Goal: Task Accomplishment & Management: Complete application form

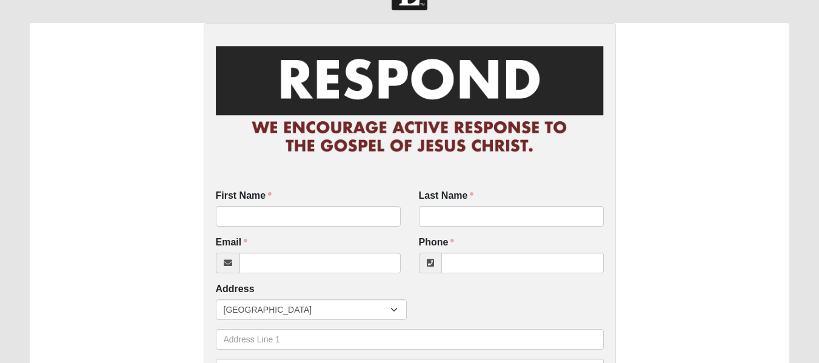
checkbox input "false"
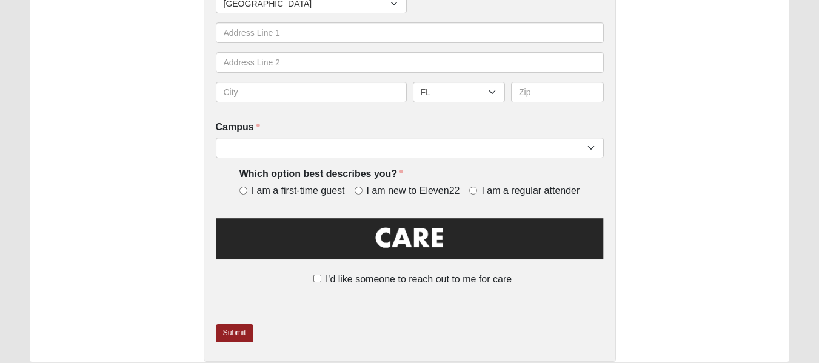
scroll to position [342, 0]
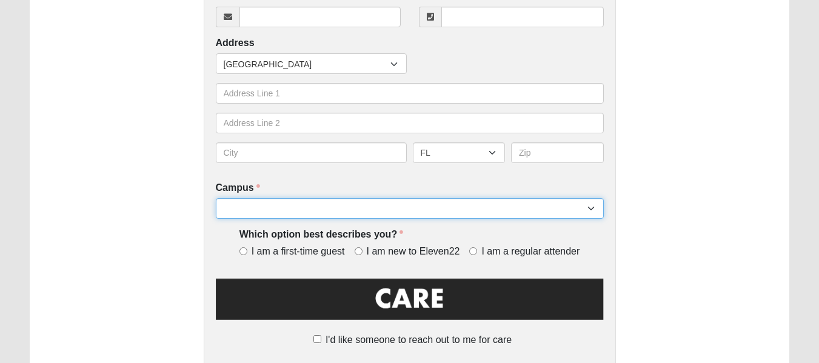
click at [596, 212] on select "Arlington Baymeadows Eleven22 Online Fleming Island Jesup Mandarin North Jax Or…" at bounding box center [410, 208] width 388 height 21
select select "3"
click at [216, 199] on select "Arlington Baymeadows Eleven22 Online Fleming Island Jesup Mandarin North Jax Or…" at bounding box center [410, 208] width 388 height 21
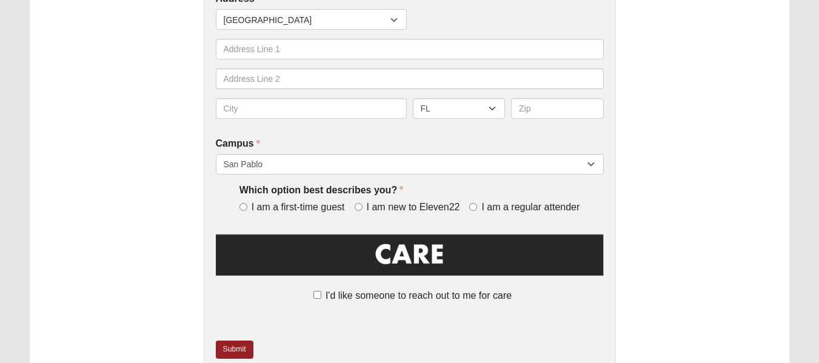
scroll to position [447, 0]
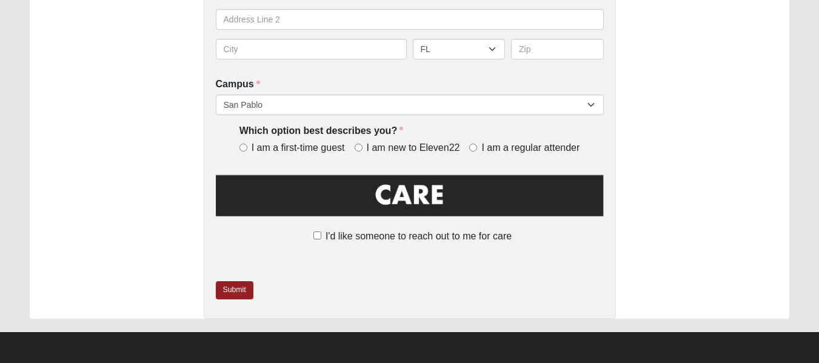
click at [393, 201] on img at bounding box center [410, 199] width 388 height 55
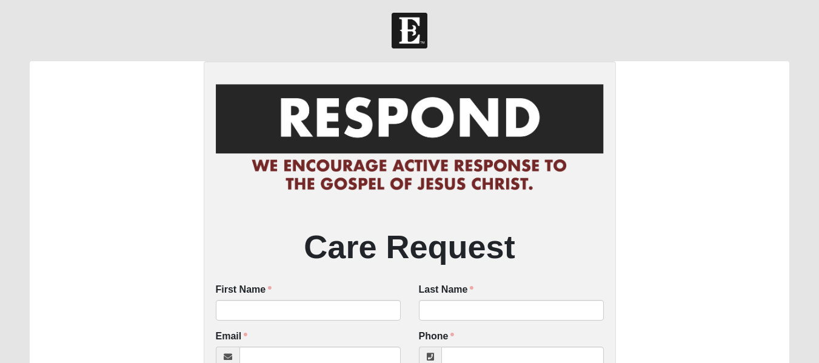
scroll to position [0, 0]
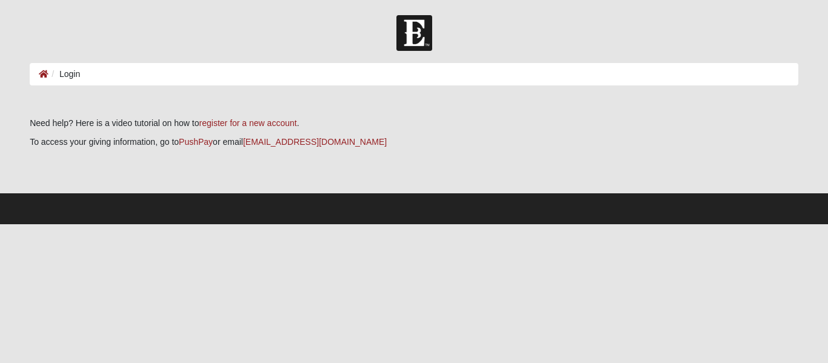
click at [205, 74] on ol "Login" at bounding box center [414, 74] width 769 height 22
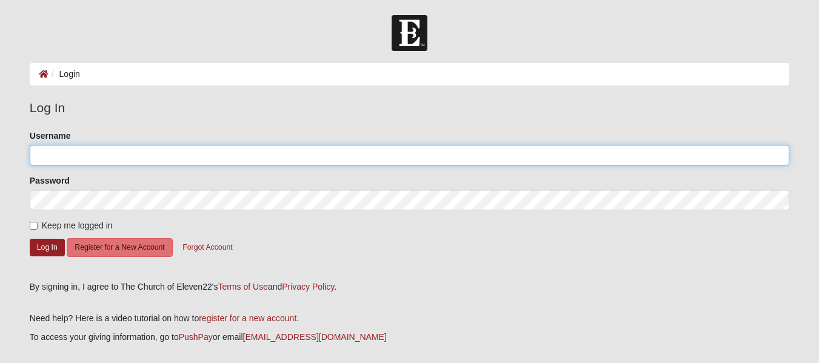
click at [99, 161] on input "Username" at bounding box center [409, 155] width 759 height 21
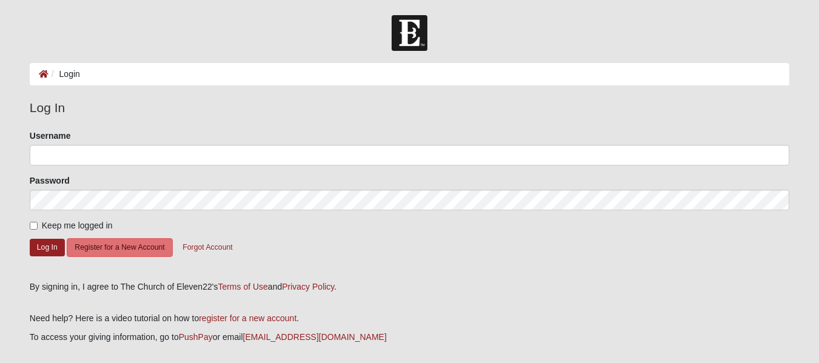
click at [93, 168] on form "Please correct the following: Username Password Keep me logged in Log In Regist…" at bounding box center [409, 201] width 759 height 142
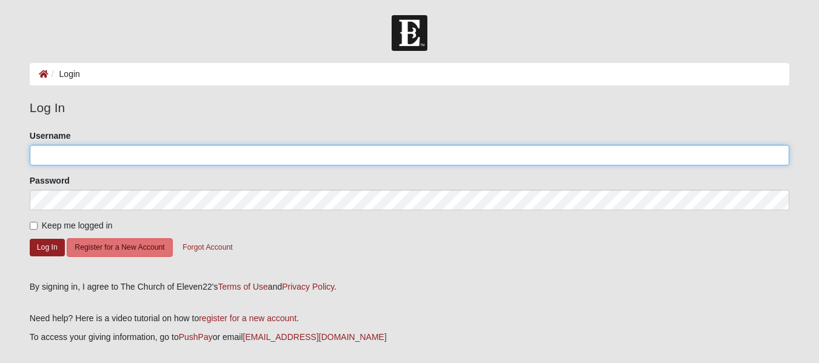
click at [103, 158] on input "Username" at bounding box center [409, 155] width 759 height 21
click at [101, 158] on input "Username" at bounding box center [409, 155] width 759 height 21
drag, startPoint x: 101, startPoint y: 158, endPoint x: 95, endPoint y: 159, distance: 6.2
click at [95, 159] on input "j" at bounding box center [409, 155] width 759 height 21
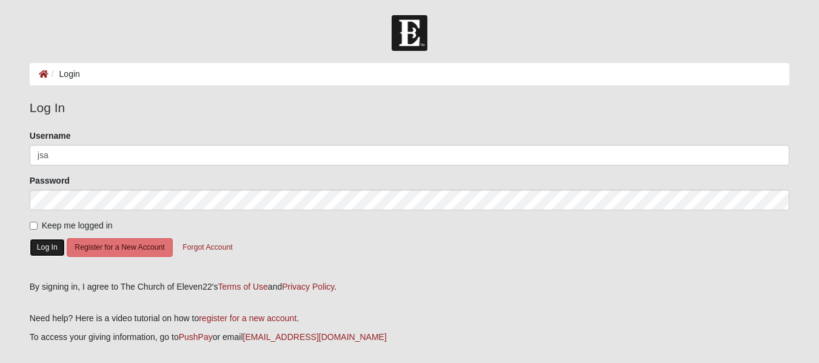
click at [32, 246] on button "Log In" at bounding box center [47, 248] width 35 height 18
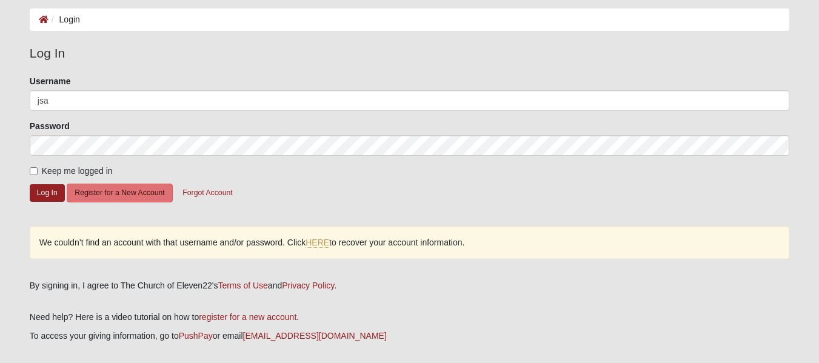
scroll to position [110, 0]
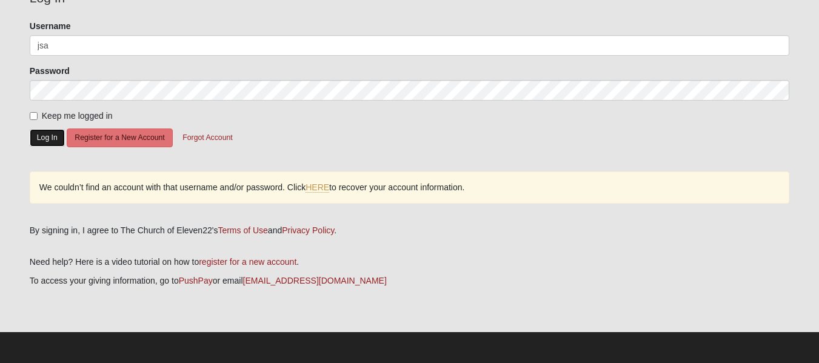
click at [35, 138] on button "Log In" at bounding box center [47, 138] width 35 height 18
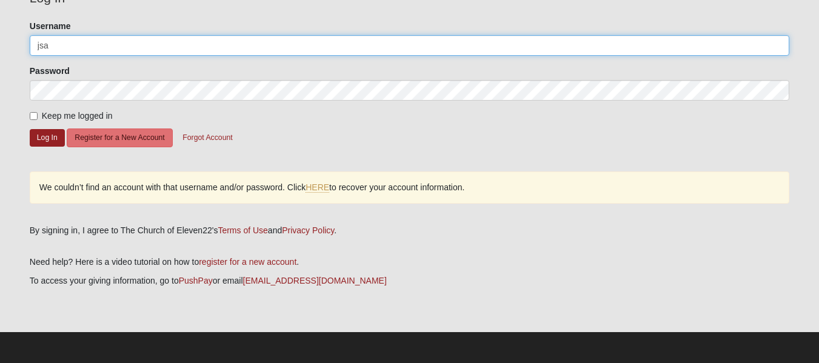
click at [47, 42] on input "jsa" at bounding box center [409, 45] width 759 height 21
type input "JSA"
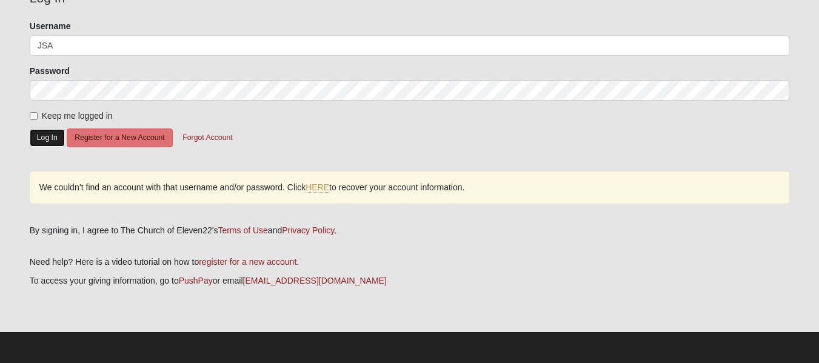
click at [41, 132] on button "Log In" at bounding box center [47, 138] width 35 height 18
click at [33, 120] on label "Keep me logged in" at bounding box center [71, 116] width 83 height 13
click at [33, 120] on input "Keep me logged in" at bounding box center [34, 116] width 8 height 8
checkbox input "true"
click at [44, 139] on button "Log In" at bounding box center [47, 138] width 35 height 18
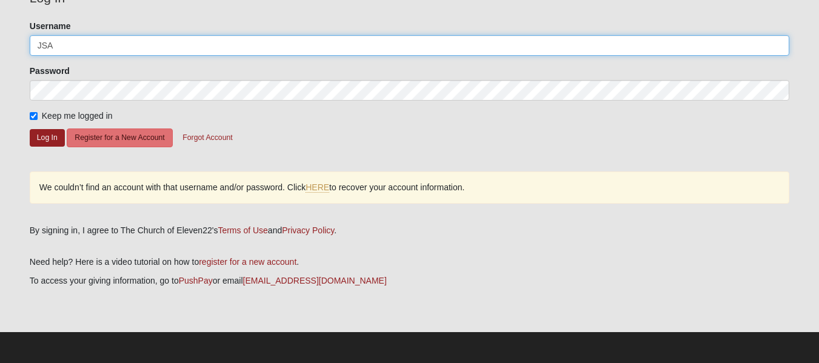
click at [62, 47] on input "JSA" at bounding box center [409, 45] width 759 height 21
click at [62, 48] on input "JSA" at bounding box center [409, 45] width 759 height 21
type input "jsa"
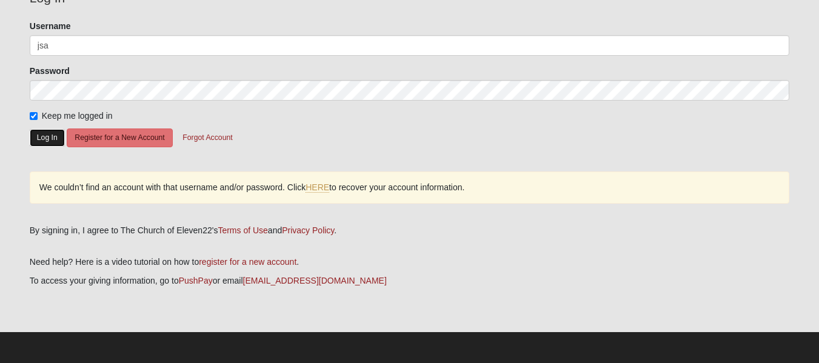
click at [39, 140] on button "Log In" at bounding box center [47, 138] width 35 height 18
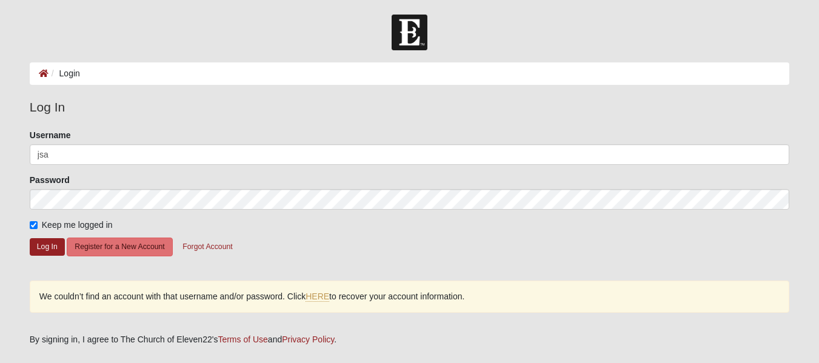
scroll to position [0, 0]
click at [75, 70] on li "Login" at bounding box center [64, 74] width 32 height 13
click at [313, 298] on link "HERE" at bounding box center [317, 297] width 24 height 10
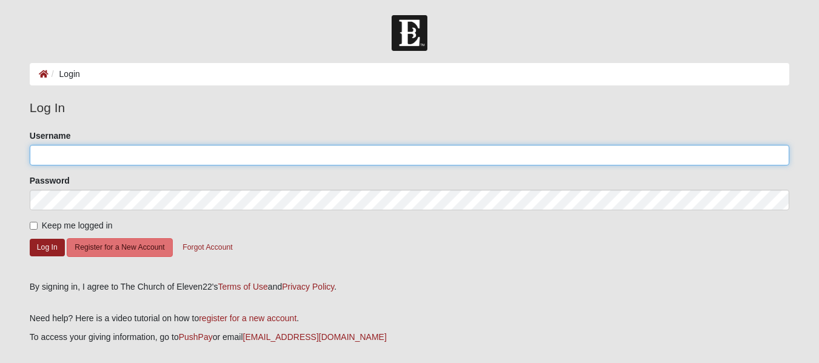
click at [65, 158] on input "Username" at bounding box center [409, 155] width 759 height 21
type input "jsa"
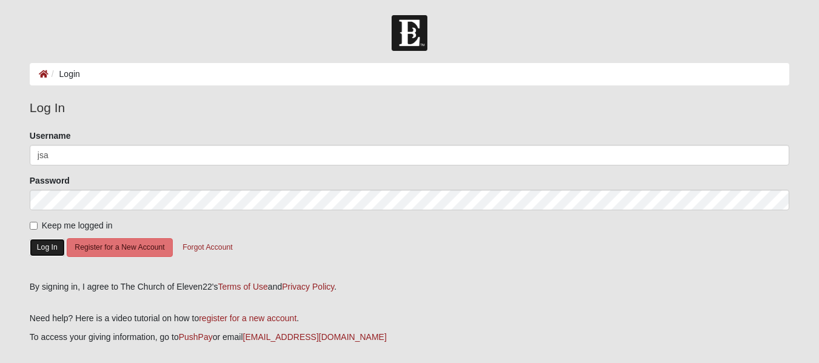
click at [41, 254] on button "Log In" at bounding box center [47, 248] width 35 height 18
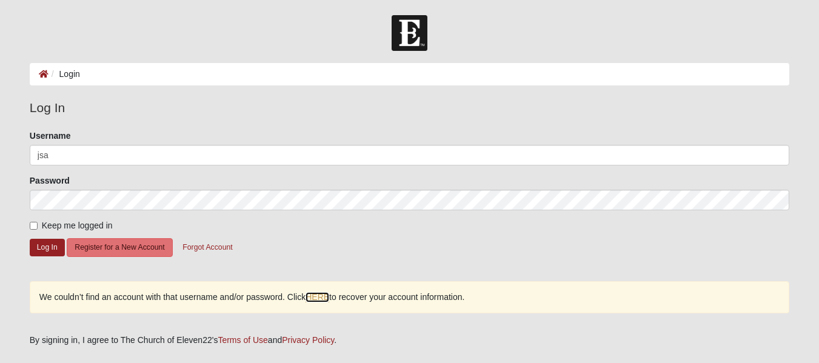
click at [313, 295] on link "HERE" at bounding box center [317, 297] width 24 height 10
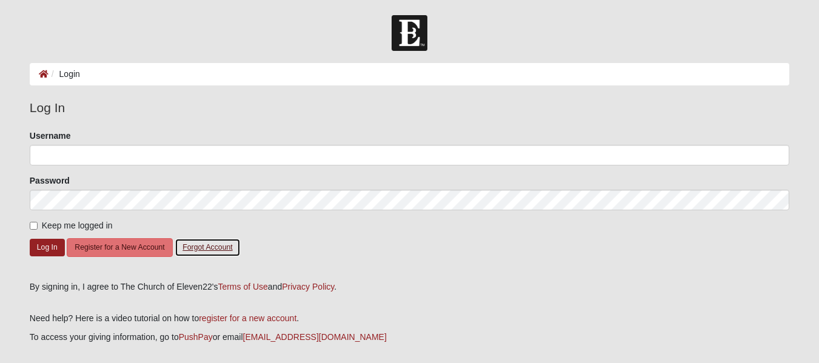
click at [221, 250] on button "Forgot Account" at bounding box center [207, 247] width 65 height 19
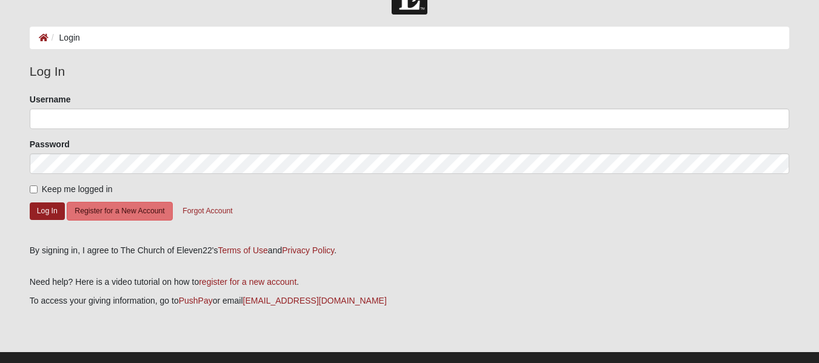
scroll to position [56, 0]
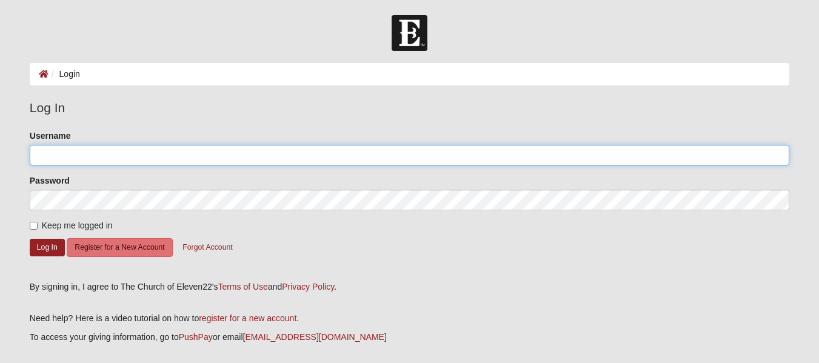
click at [62, 152] on input "Username" at bounding box center [409, 155] width 759 height 21
type input "jsa"
click at [62, 153] on input "jsa" at bounding box center [409, 155] width 759 height 21
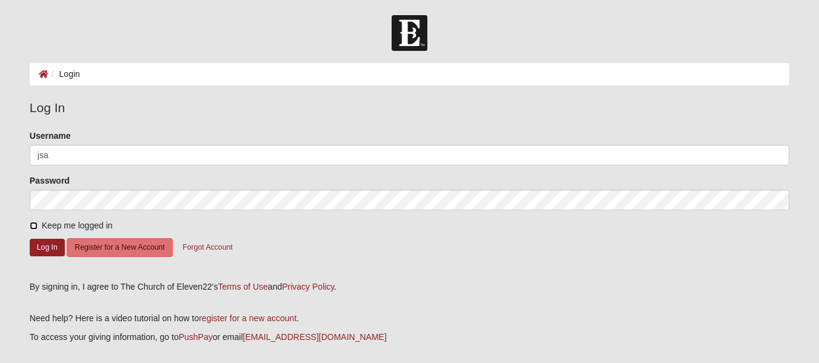
click at [30, 222] on input "Keep me logged in" at bounding box center [34, 226] width 8 height 8
checkbox input "true"
click at [38, 247] on button "Log In" at bounding box center [47, 248] width 35 height 18
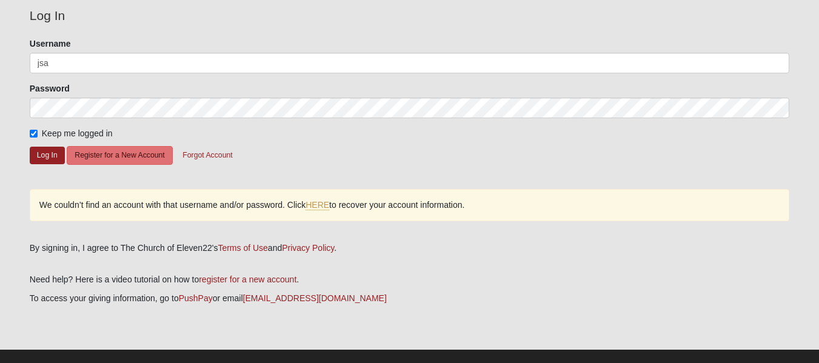
scroll to position [110, 0]
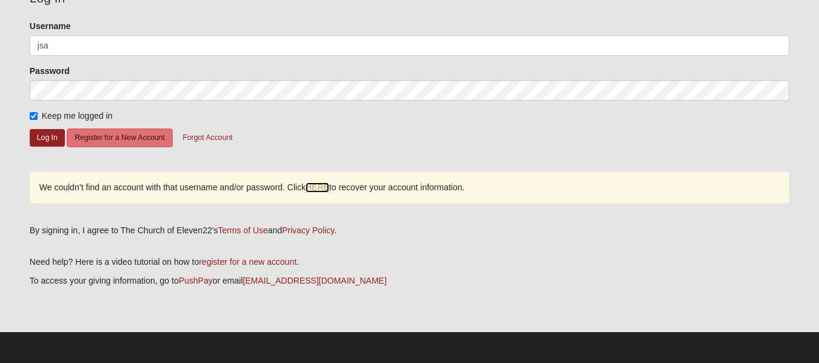
click at [318, 188] on link "HERE" at bounding box center [317, 187] width 24 height 10
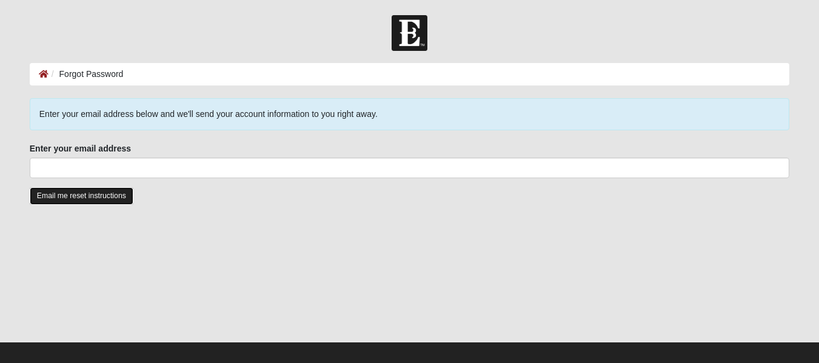
click at [73, 202] on input "Email me reset instructions" at bounding box center [82, 196] width 104 height 18
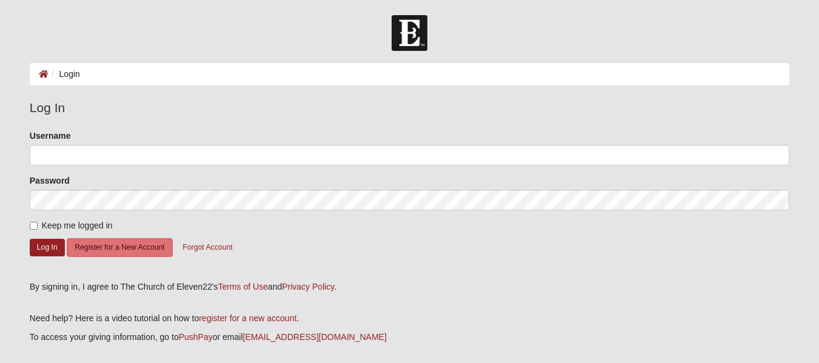
scroll to position [56, 0]
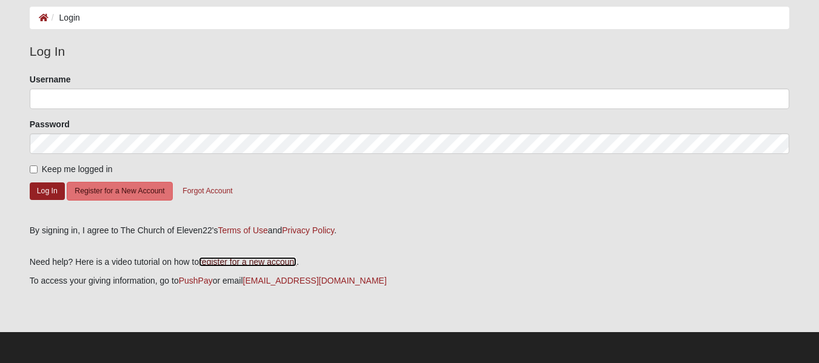
click at [275, 261] on link "register for a new account" at bounding box center [248, 262] width 98 height 10
click at [204, 192] on button "Forgot Account" at bounding box center [207, 191] width 65 height 19
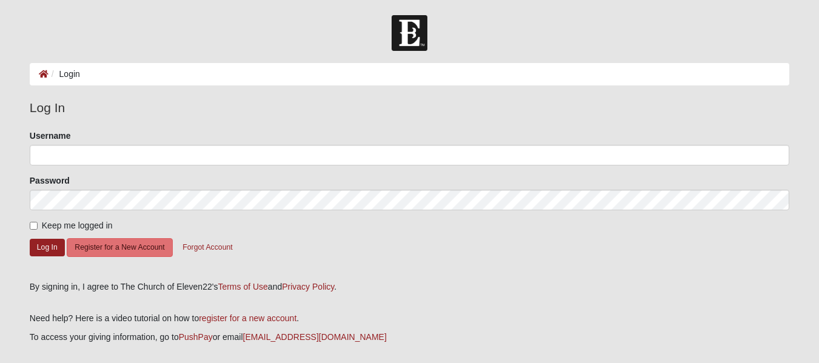
scroll to position [56, 0]
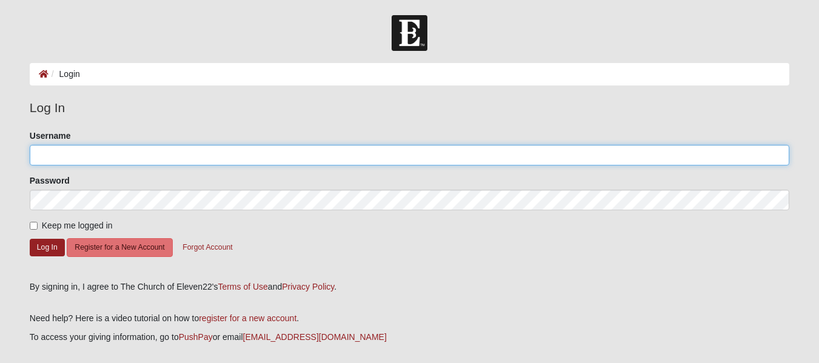
click at [130, 148] on input "Username" at bounding box center [409, 155] width 759 height 21
type input "jsa"
click at [130, 151] on input "jsa" at bounding box center [409, 155] width 759 height 21
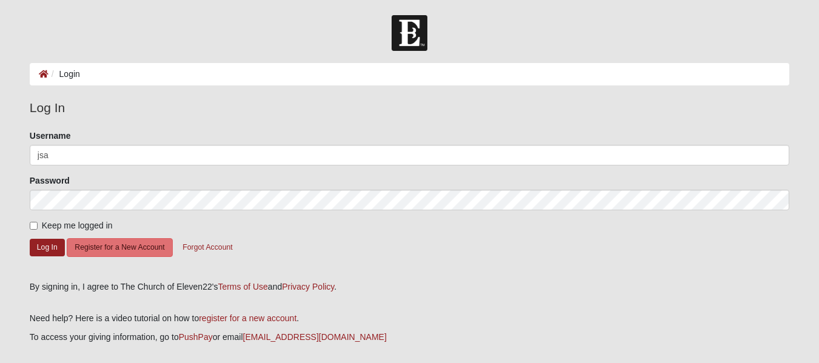
click at [35, 230] on label "Keep me logged in" at bounding box center [71, 225] width 83 height 13
click at [35, 230] on input "Keep me logged in" at bounding box center [34, 226] width 8 height 8
checkbox input "true"
click at [44, 243] on button "Log In" at bounding box center [47, 248] width 35 height 18
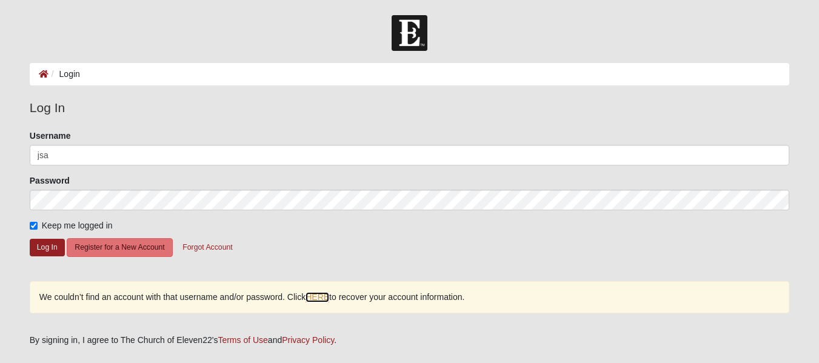
click at [318, 297] on link "HERE" at bounding box center [317, 297] width 24 height 10
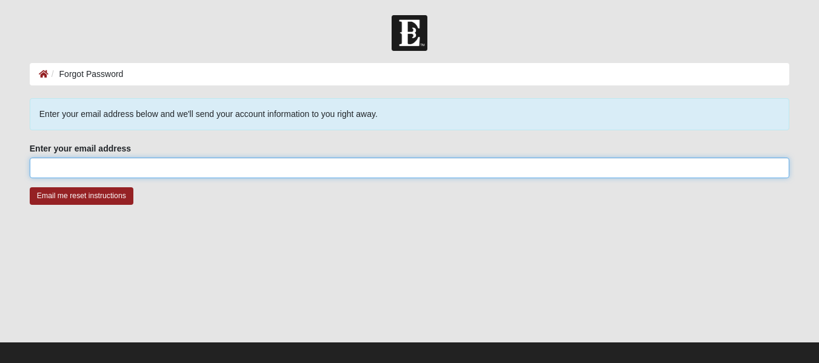
click at [53, 160] on input "Enter your email address" at bounding box center [409, 168] width 759 height 21
drag, startPoint x: 88, startPoint y: 162, endPoint x: 99, endPoint y: 153, distance: 14.2
drag, startPoint x: 99, startPoint y: 153, endPoint x: 78, endPoint y: 169, distance: 26.4
paste input "eljefebeach@gmail.com"
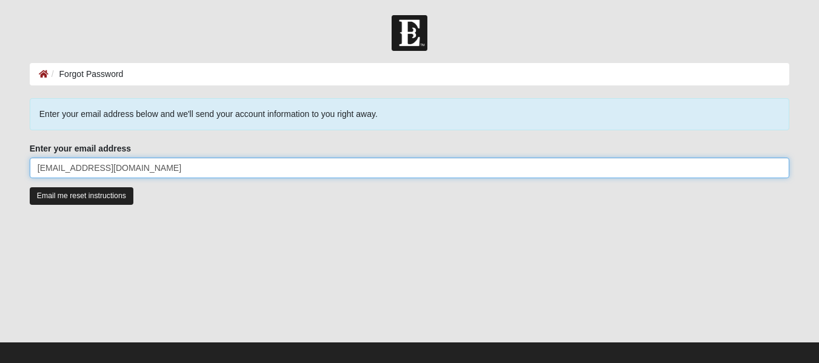
type input "eljefebeach@gmail.com"
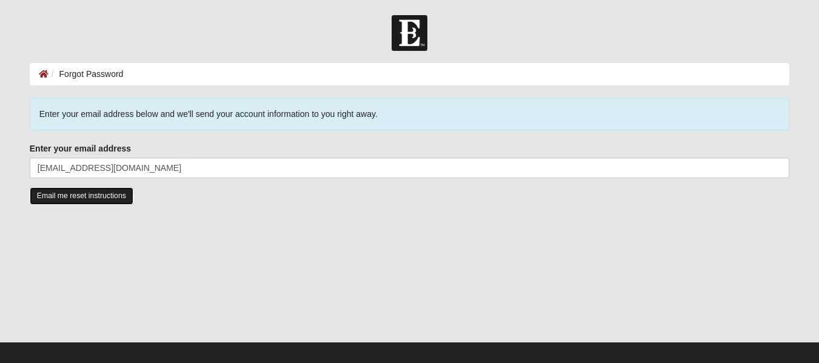
click at [76, 200] on input "Email me reset instructions" at bounding box center [82, 196] width 104 height 18
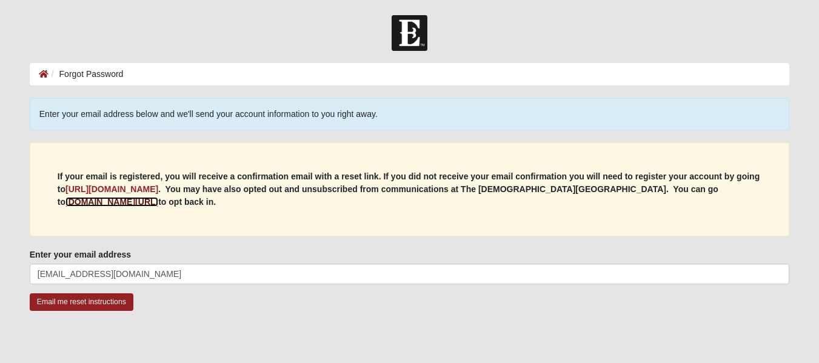
click at [158, 197] on b "my.coe22.com/resubscribe" at bounding box center [111, 202] width 93 height 10
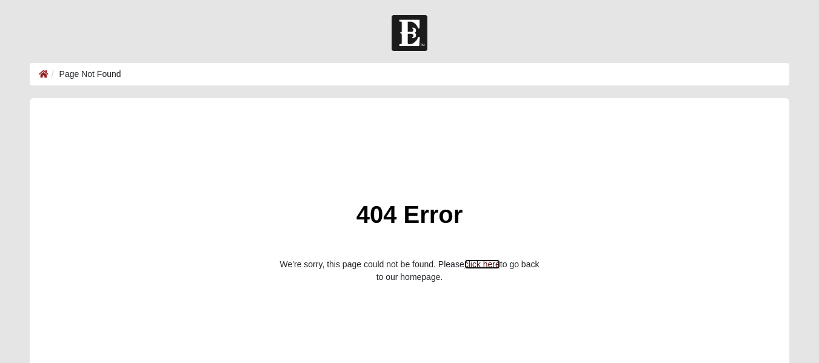
click at [484, 265] on link "click here" at bounding box center [482, 264] width 36 height 10
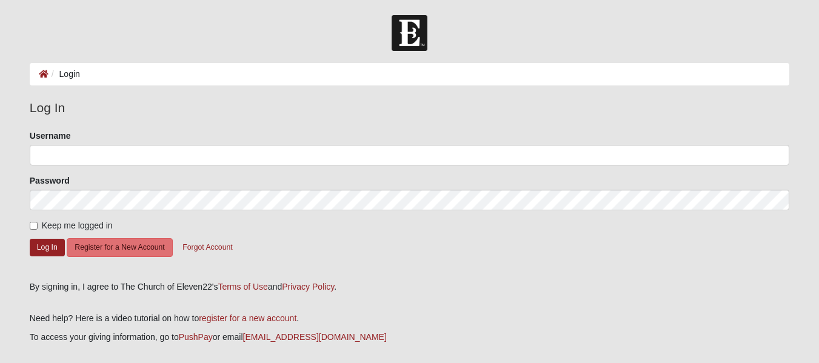
scroll to position [56, 0]
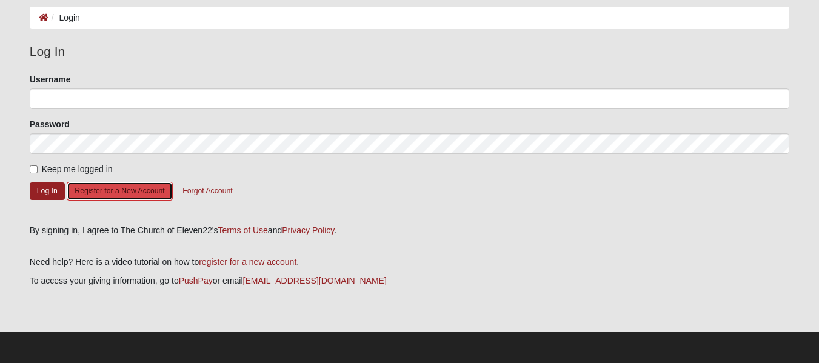
click at [136, 192] on button "Register for a New Account" at bounding box center [119, 191] width 105 height 19
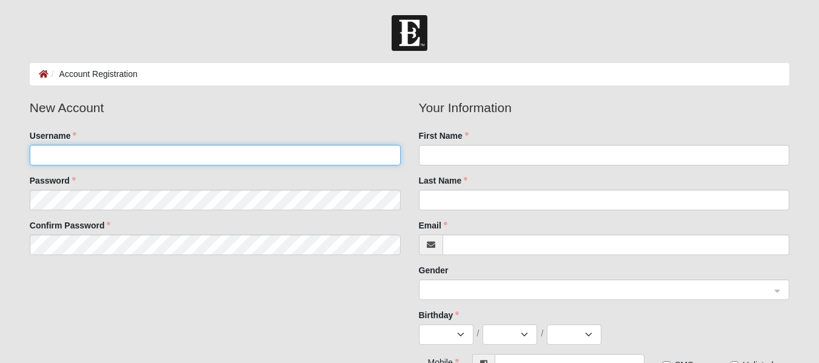
click at [62, 155] on input "Username" at bounding box center [215, 155] width 371 height 21
type input "beach"
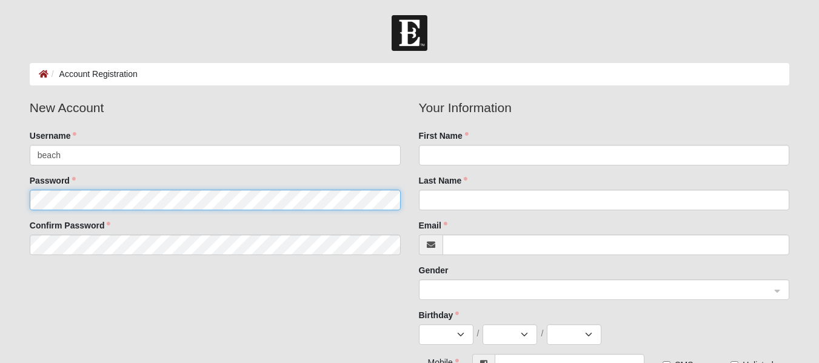
click at [61, 201] on fieldset "New Account Username beach Password Confirm Password" at bounding box center [215, 181] width 389 height 166
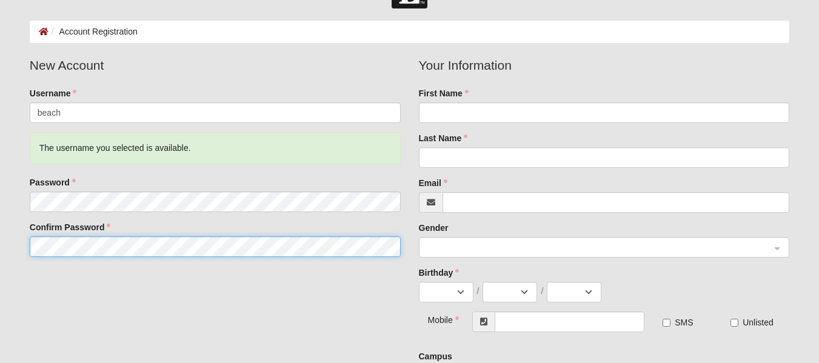
scroll to position [61, 0]
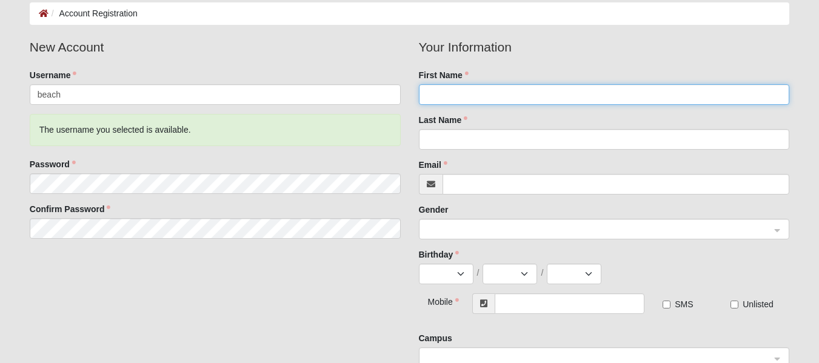
click at [433, 99] on input "First Name" at bounding box center [604, 94] width 371 height 21
type input "[PERSON_NAME]"
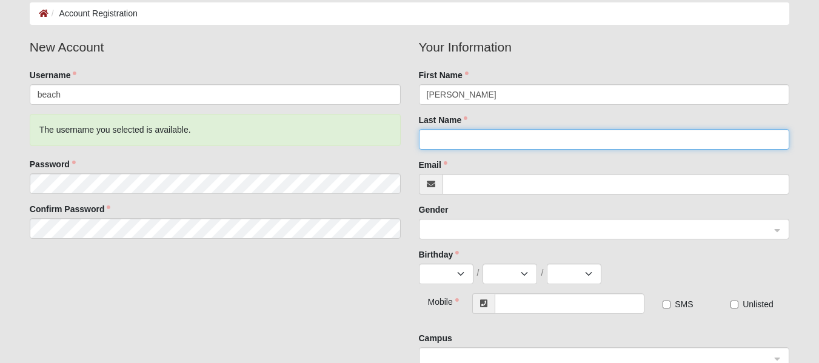
type input "[PERSON_NAME]"
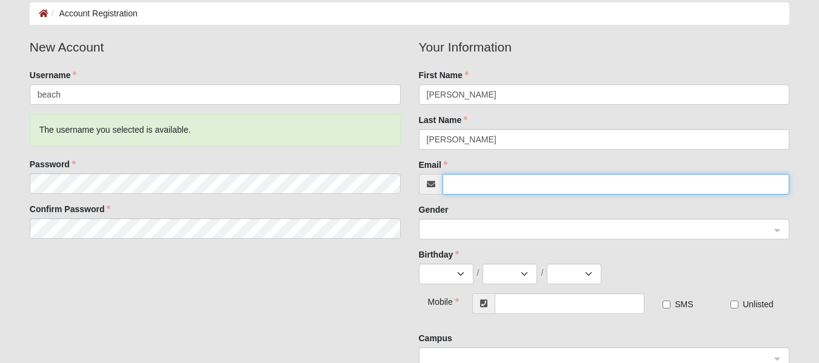
type input "[EMAIL_ADDRESS][DOMAIN_NAME]"
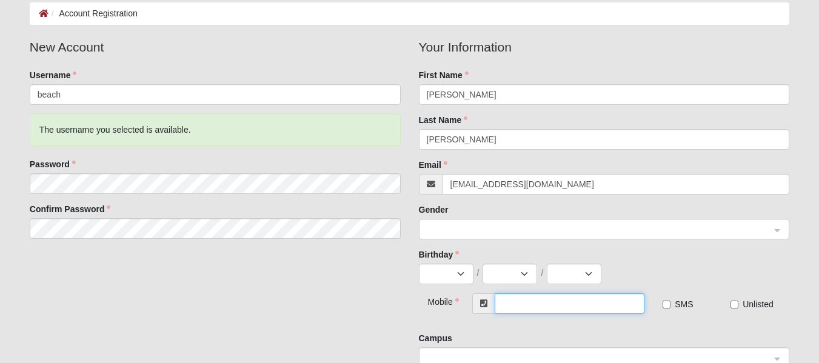
type input "[PHONE_NUMBER]"
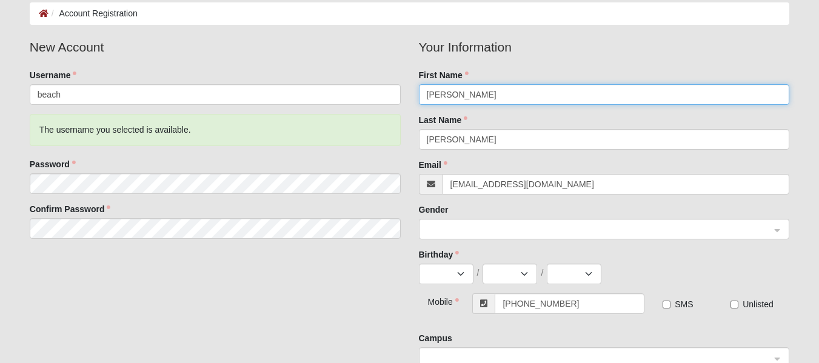
click at [496, 225] on span at bounding box center [599, 229] width 344 height 13
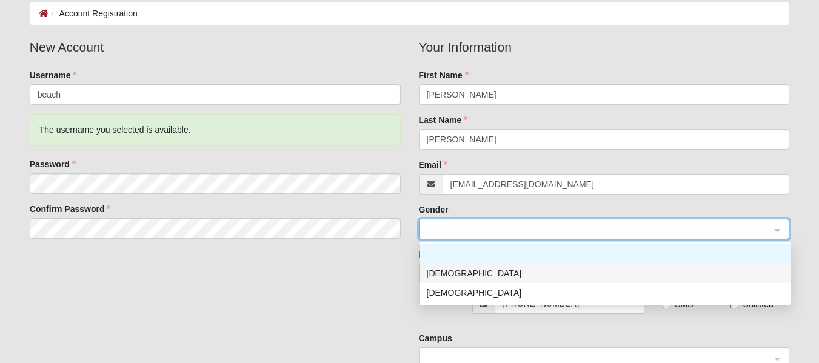
click at [496, 274] on div "[DEMOGRAPHIC_DATA]" at bounding box center [605, 273] width 356 height 13
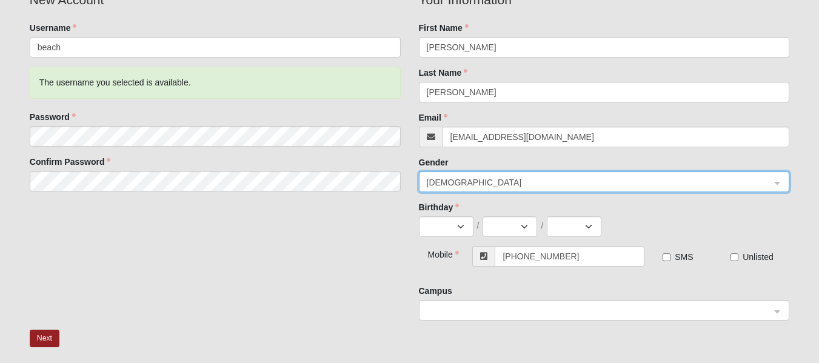
scroll to position [182, 0]
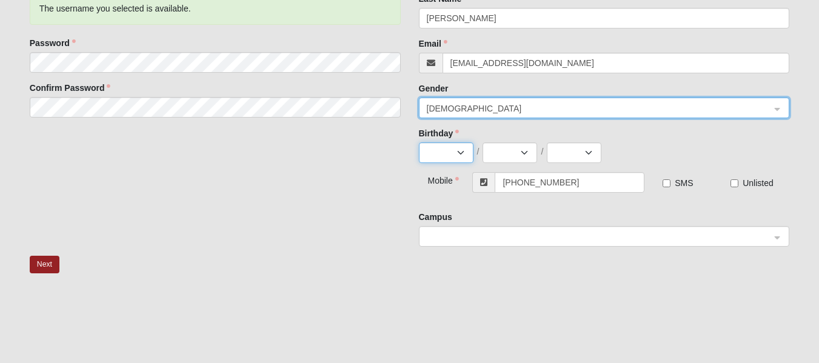
click at [464, 152] on select "Jan Feb Mar Apr May Jun [DATE] Aug Sep Oct Nov Dec" at bounding box center [446, 152] width 55 height 21
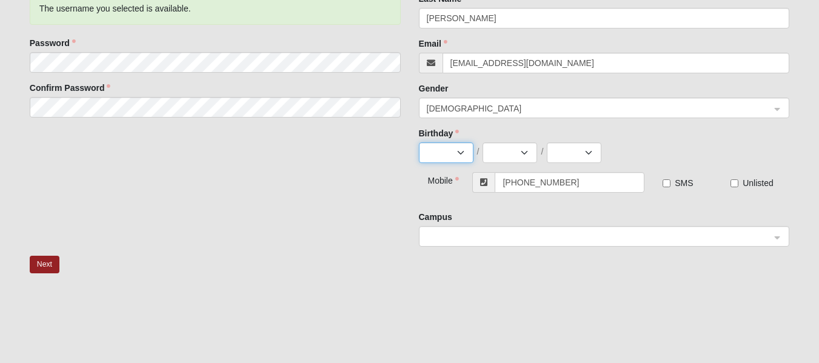
select select "10"
click at [419, 142] on select "Jan Feb Mar Apr May Jun [DATE] Aug Sep Oct Nov Dec" at bounding box center [446, 152] width 55 height 21
click at [527, 156] on select "1 2 3 4 5 6 7 8 9 10 11 12 13 14 15 16 17 18 19 20 21 22 23 24 25 26 27 28 29 3…" at bounding box center [509, 152] width 55 height 21
select select "22"
click at [482, 142] on select "1 2 3 4 5 6 7 8 9 10 11 12 13 14 15 16 17 18 19 20 21 22 23 24 25 26 27 28 29 3…" at bounding box center [509, 152] width 55 height 21
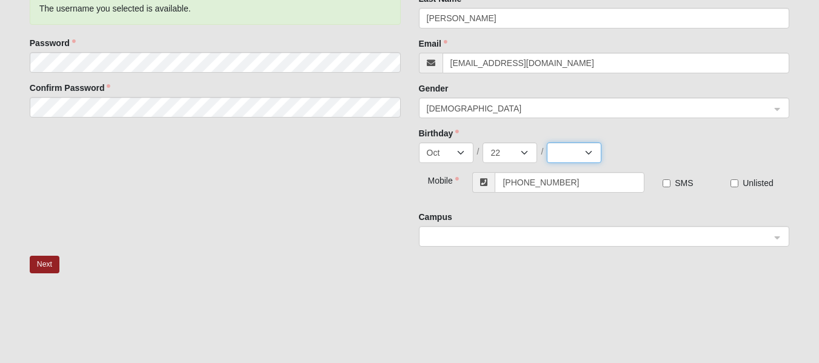
click at [590, 155] on select "2025 2024 2023 2022 2021 2020 2019 2018 2017 2016 2015 2014 2013 2012 2011 2010…" at bounding box center [574, 152] width 55 height 21
select select "1965"
click at [547, 142] on select "2025 2024 2023 2022 2021 2020 2019 2018 2017 2016 2015 2014 2013 2012 2011 2010…" at bounding box center [574, 152] width 55 height 21
click at [476, 234] on span at bounding box center [599, 236] width 344 height 13
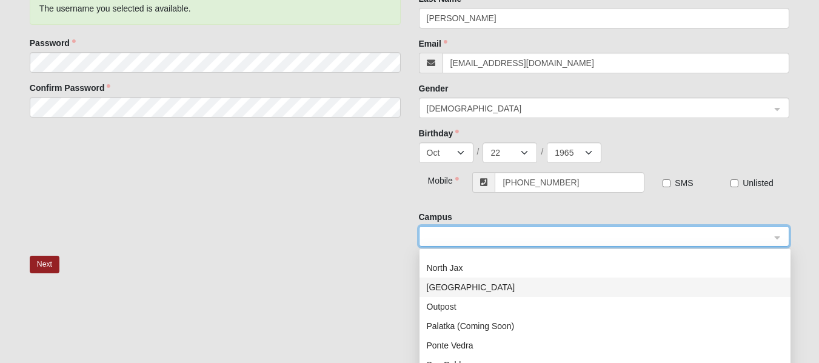
scroll to position [121, 0]
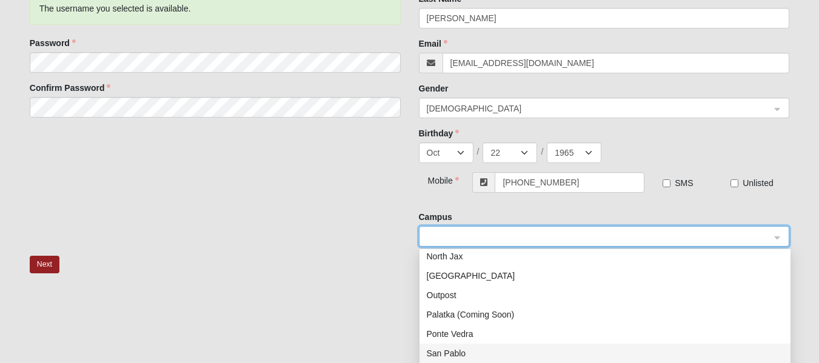
click at [476, 354] on div "San Pablo" at bounding box center [605, 353] width 356 height 13
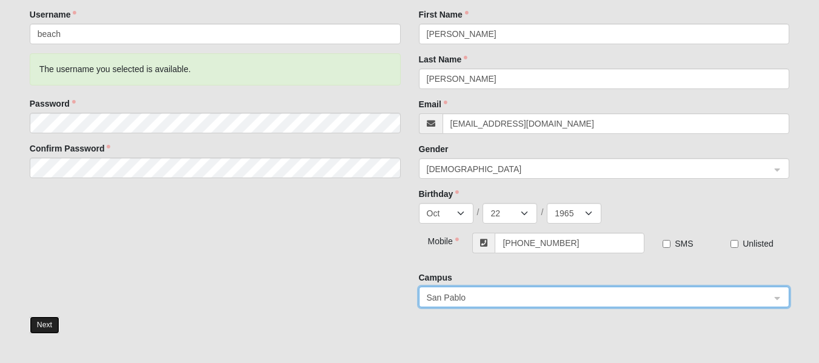
click at [56, 321] on button "Next" at bounding box center [45, 325] width 30 height 18
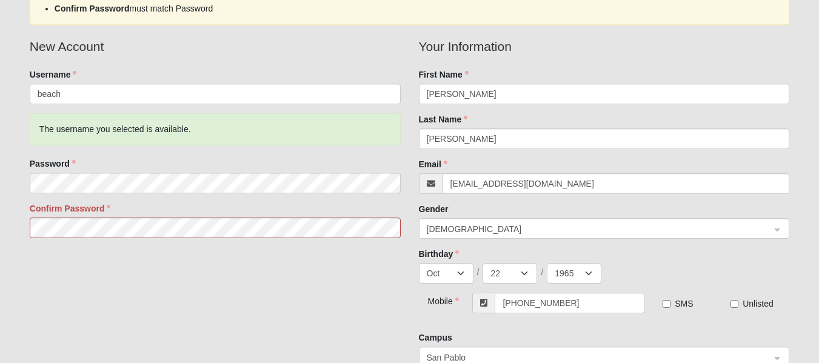
scroll to position [181, 0]
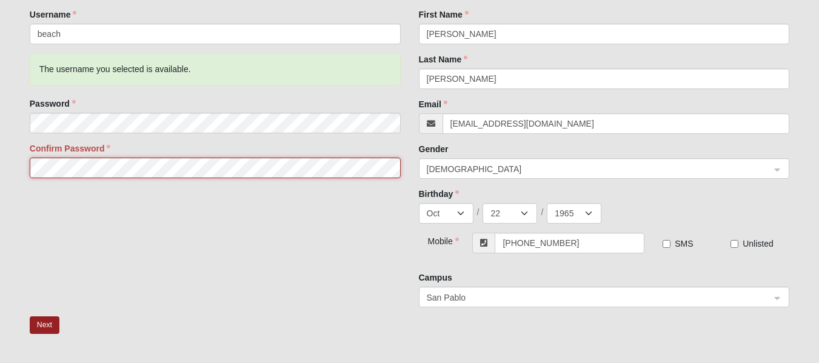
click at [68, 155] on div "Confirm Password" at bounding box center [215, 160] width 371 height 36
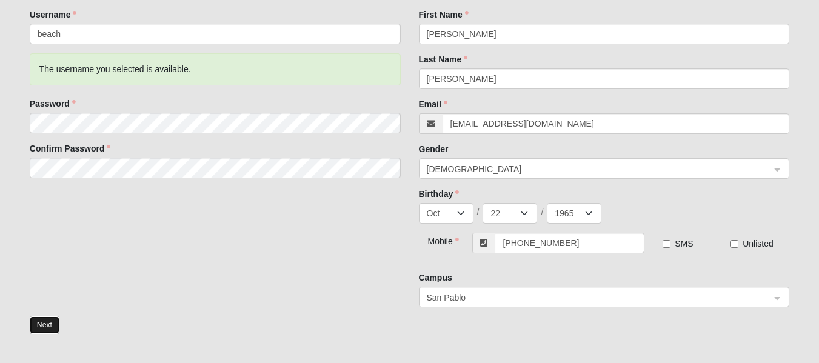
click at [39, 328] on button "Next" at bounding box center [45, 325] width 30 height 18
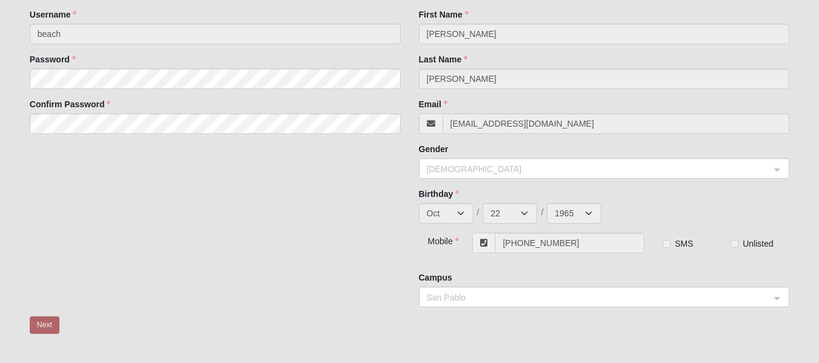
scroll to position [52, 0]
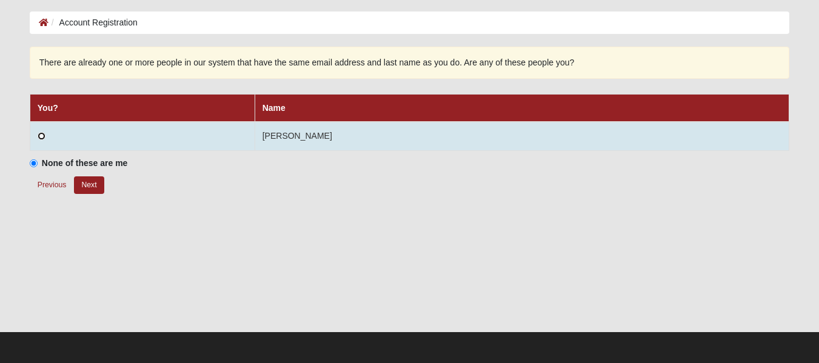
click at [38, 140] on input "radio" at bounding box center [42, 136] width 8 height 8
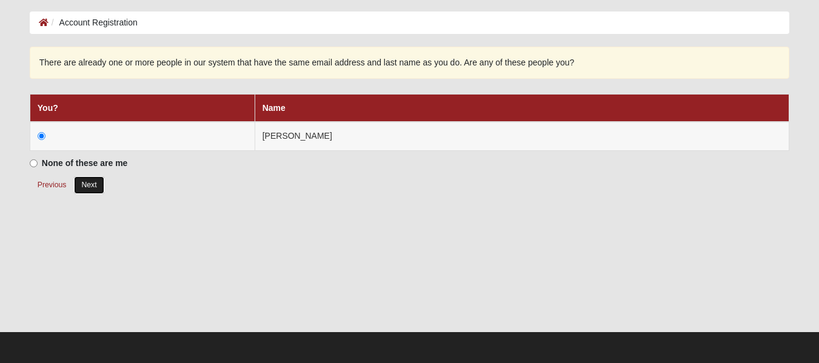
click at [99, 185] on button "Next" at bounding box center [89, 185] width 30 height 18
radio input "true"
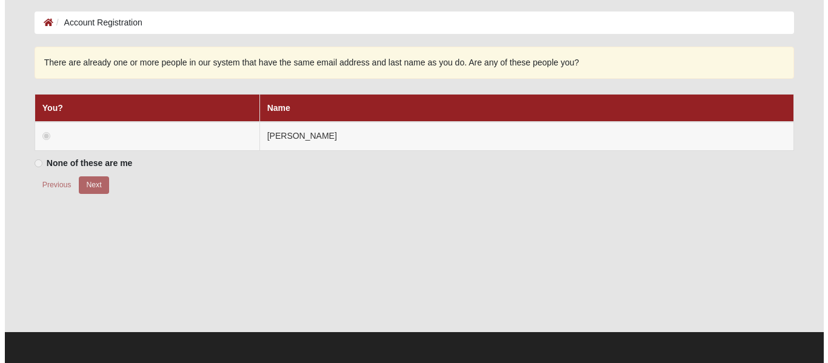
scroll to position [0, 0]
